Goal: Navigation & Orientation: Find specific page/section

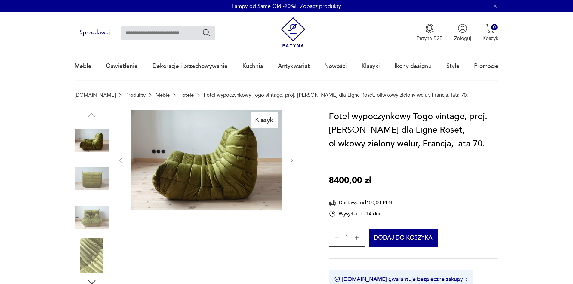
click at [289, 160] on icon "button" at bounding box center [292, 160] width 6 height 6
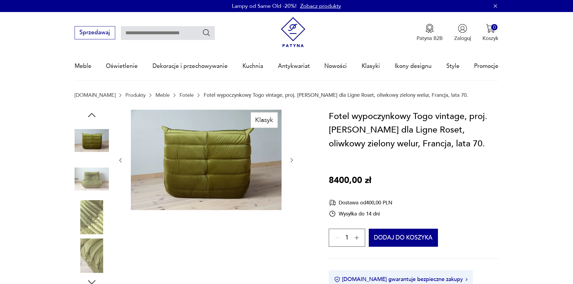
click at [289, 160] on icon "button" at bounding box center [292, 160] width 6 height 6
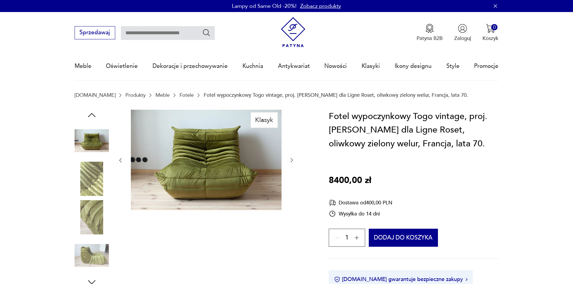
click at [289, 160] on icon "button" at bounding box center [292, 160] width 6 height 6
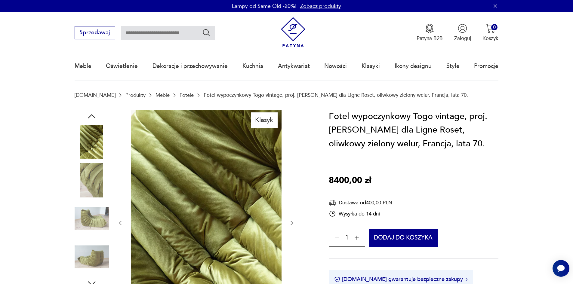
click at [289, 160] on div at bounding box center [205, 223] width 177 height 227
click at [332, 68] on link "Nowości" at bounding box center [335, 66] width 23 height 28
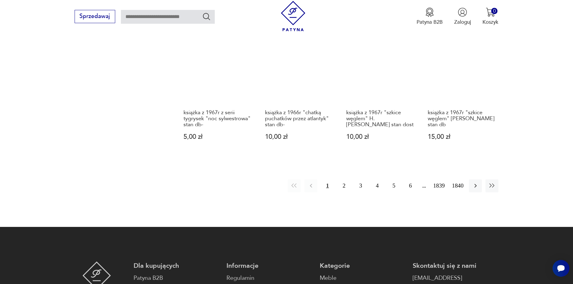
scroll to position [612, 0]
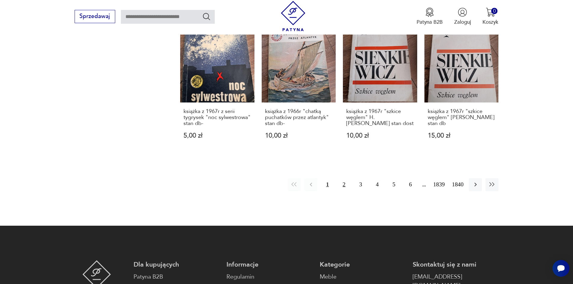
click at [344, 178] on button "2" at bounding box center [343, 184] width 13 height 13
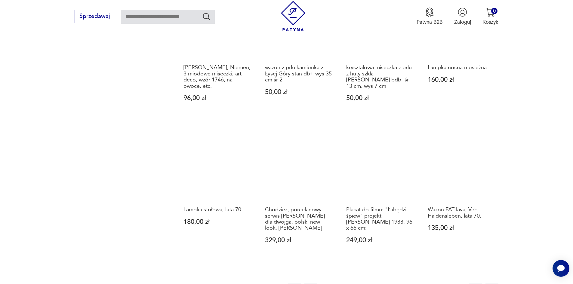
scroll to position [553, 0]
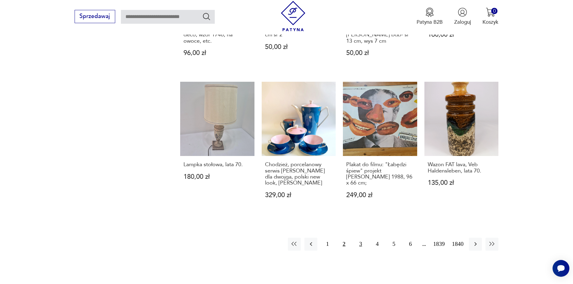
click at [356, 238] on button "3" at bounding box center [360, 244] width 13 height 13
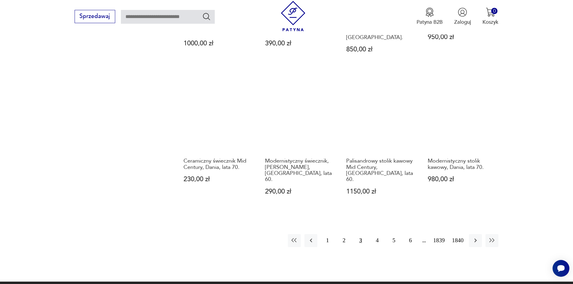
scroll to position [583, 0]
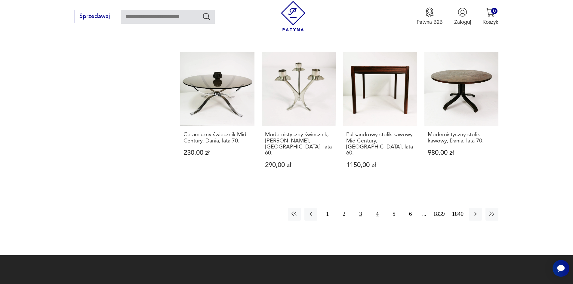
click at [375, 208] on button "4" at bounding box center [377, 214] width 13 height 13
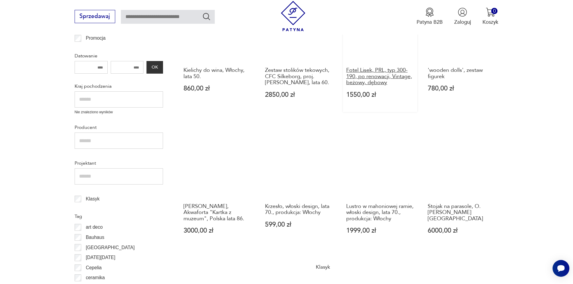
scroll to position [282, 0]
